Goal: Check status: Check status

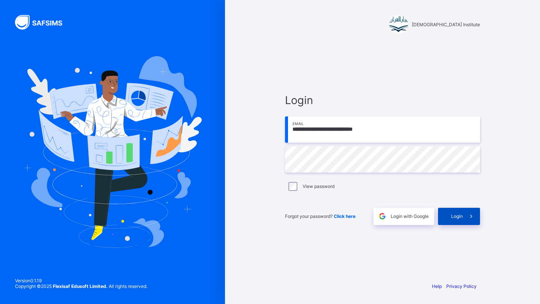
click at [458, 222] on div "Login" at bounding box center [459, 216] width 42 height 17
click at [454, 220] on div "Login" at bounding box center [459, 216] width 42 height 17
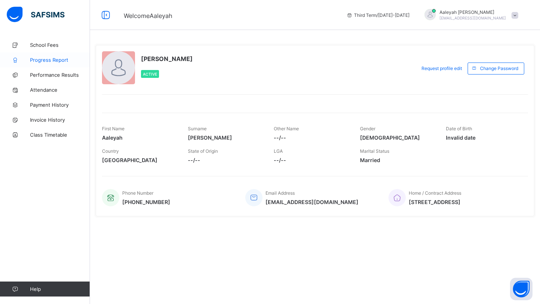
click at [47, 55] on link "Progress Report" at bounding box center [45, 59] width 90 height 15
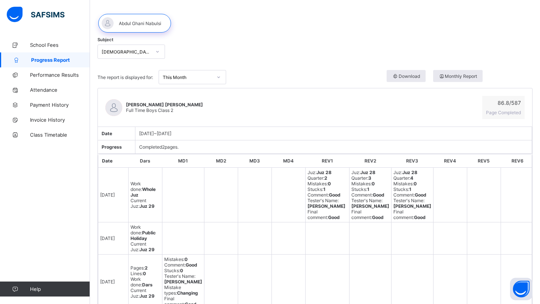
scroll to position [35, 0]
click at [146, 52] on div "Quran Memorisation" at bounding box center [126, 53] width 49 height 6
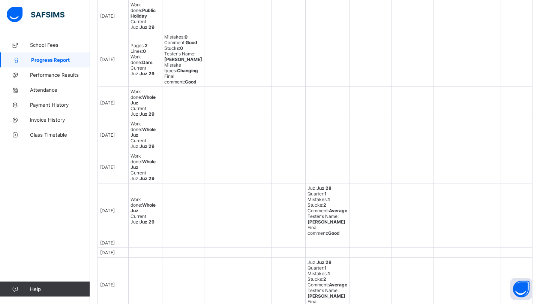
scroll to position [257, 0]
